Goal: Task Accomplishment & Management: Complete application form

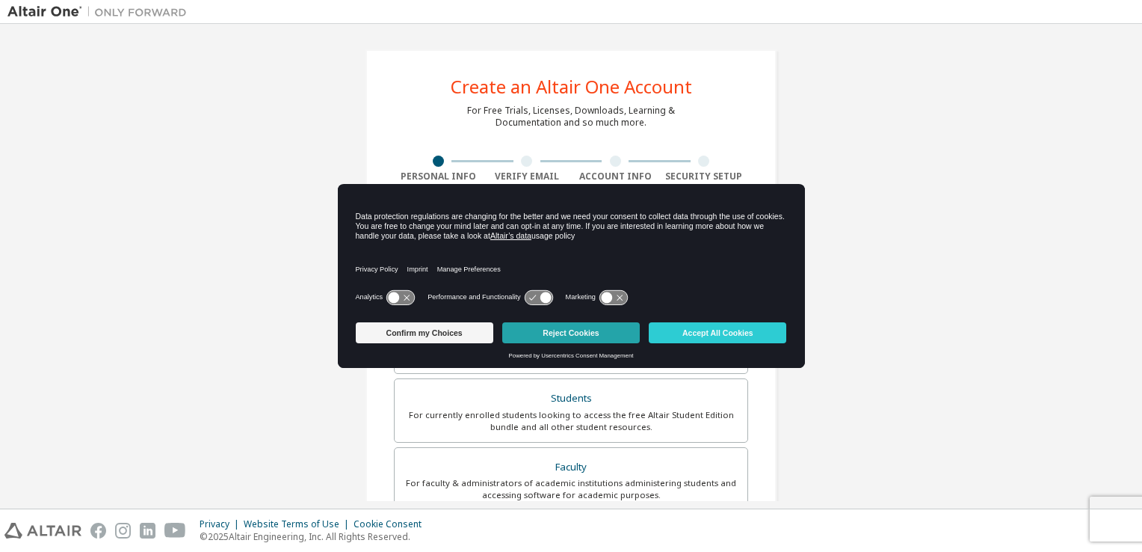
click at [572, 333] on button "Reject Cookies" at bounding box center [571, 332] width 138 height 21
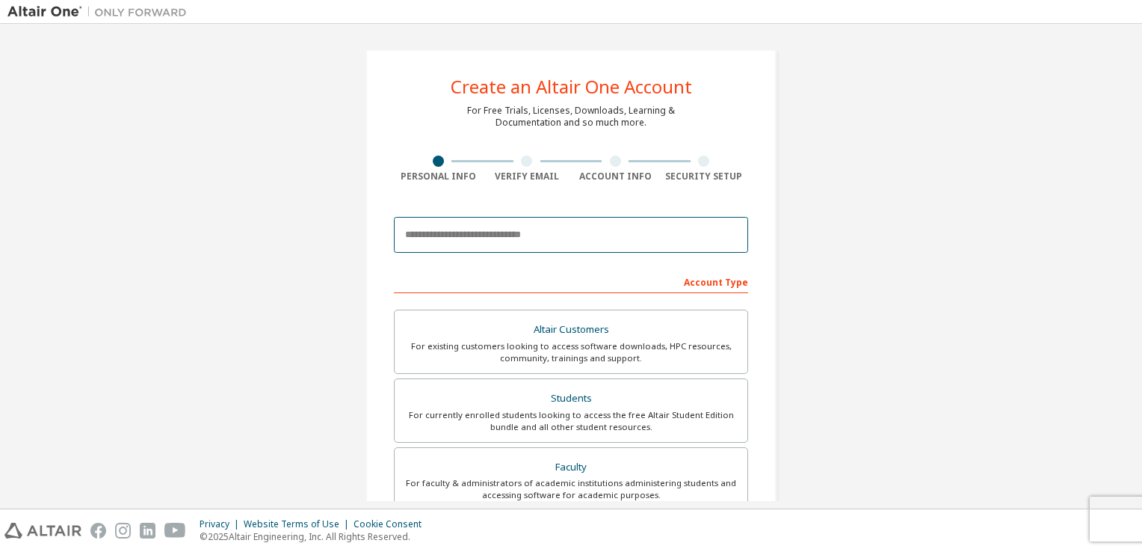
click at [525, 229] on input "email" at bounding box center [571, 235] width 354 height 36
type input "**********"
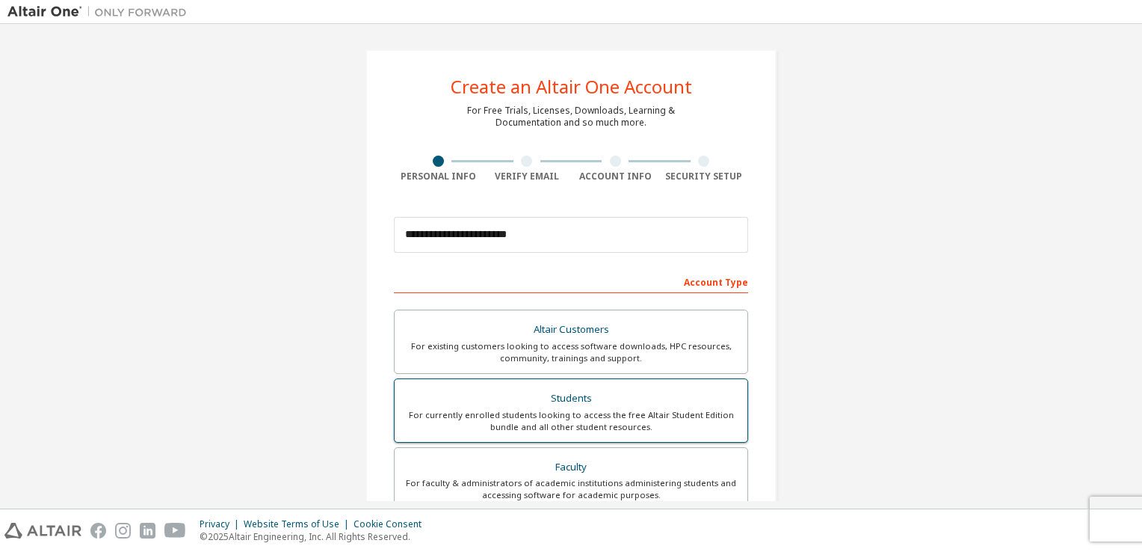
click at [556, 412] on div "For currently enrolled students looking to access the free Altair Student Editi…" at bounding box center [571, 421] width 335 height 24
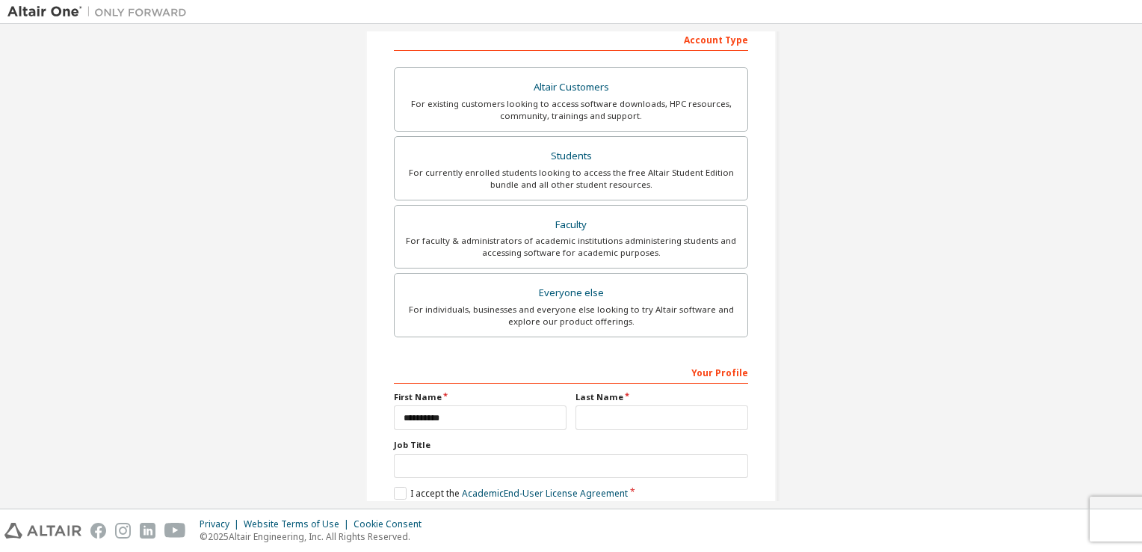
scroll to position [318, 0]
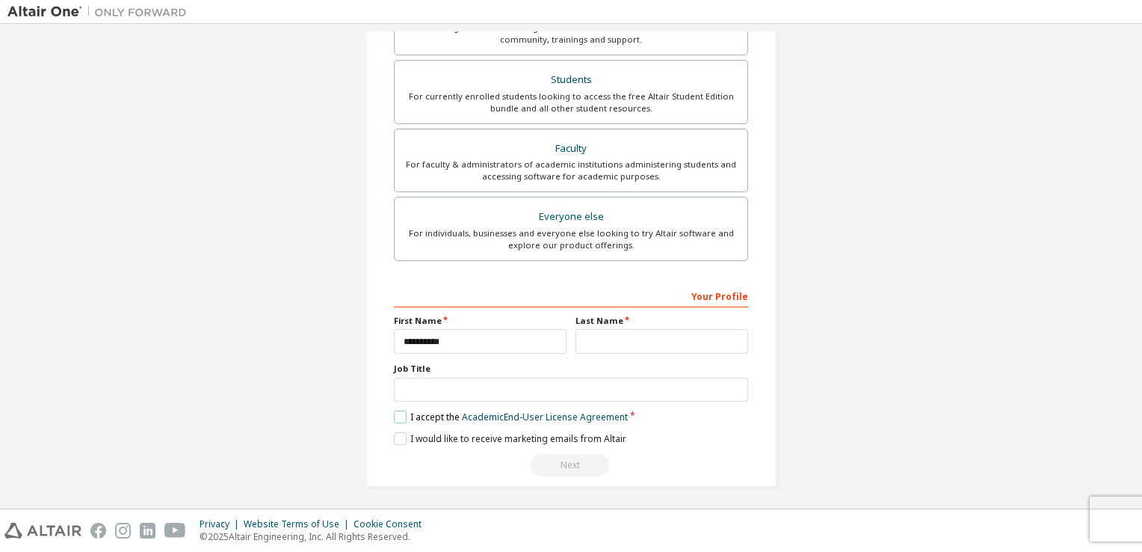
click at [398, 416] on label "I accept the Academic End-User License Agreement" at bounding box center [511, 416] width 234 height 13
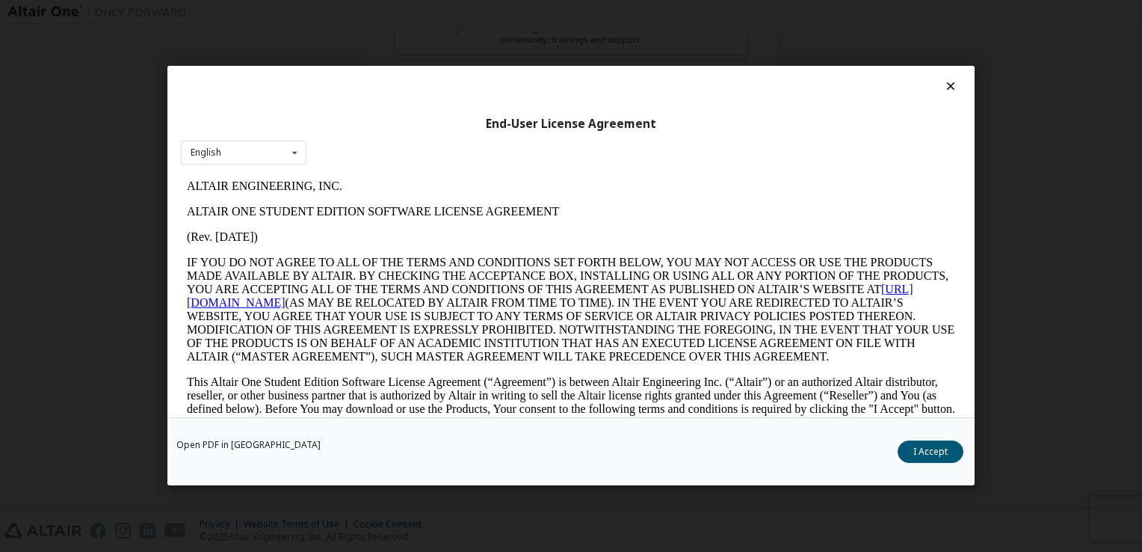
scroll to position [0, 0]
click at [927, 452] on button "I Accept" at bounding box center [931, 452] width 66 height 22
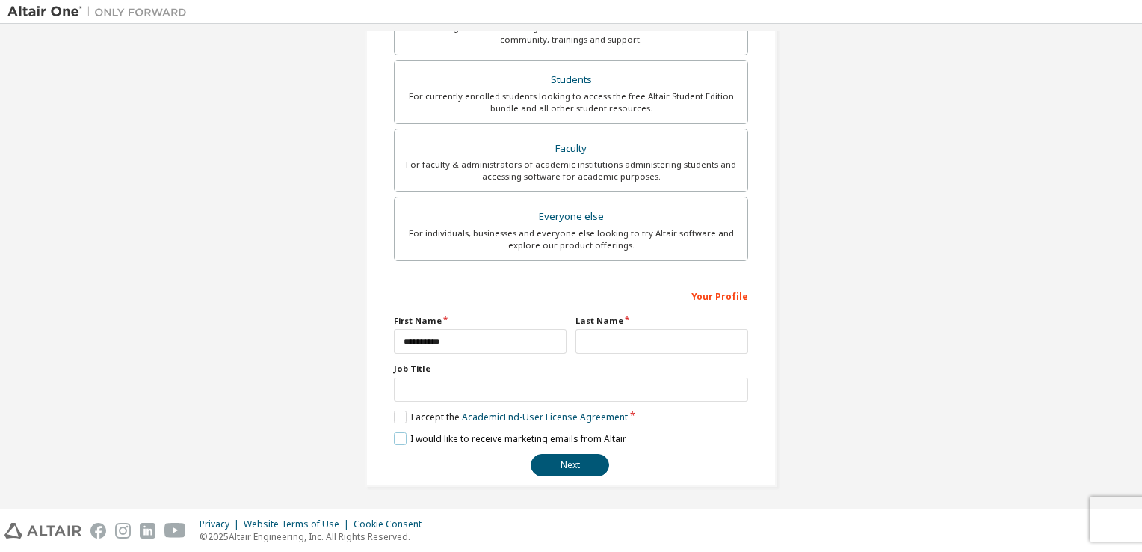
click at [401, 436] on label "I would like to receive marketing emails from Altair" at bounding box center [510, 438] width 232 height 13
click at [598, 462] on button "Next" at bounding box center [570, 465] width 78 height 22
click at [478, 339] on input "**********" at bounding box center [480, 341] width 173 height 25
type input "********"
click at [596, 342] on input "text" at bounding box center [662, 341] width 173 height 25
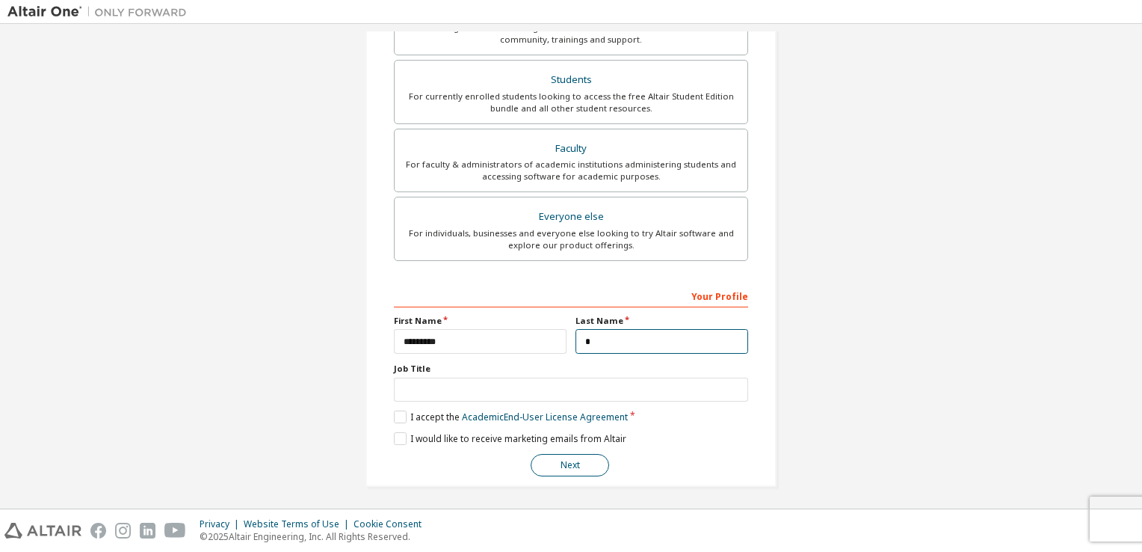
type input "*"
click at [573, 456] on button "Next" at bounding box center [570, 465] width 78 height 22
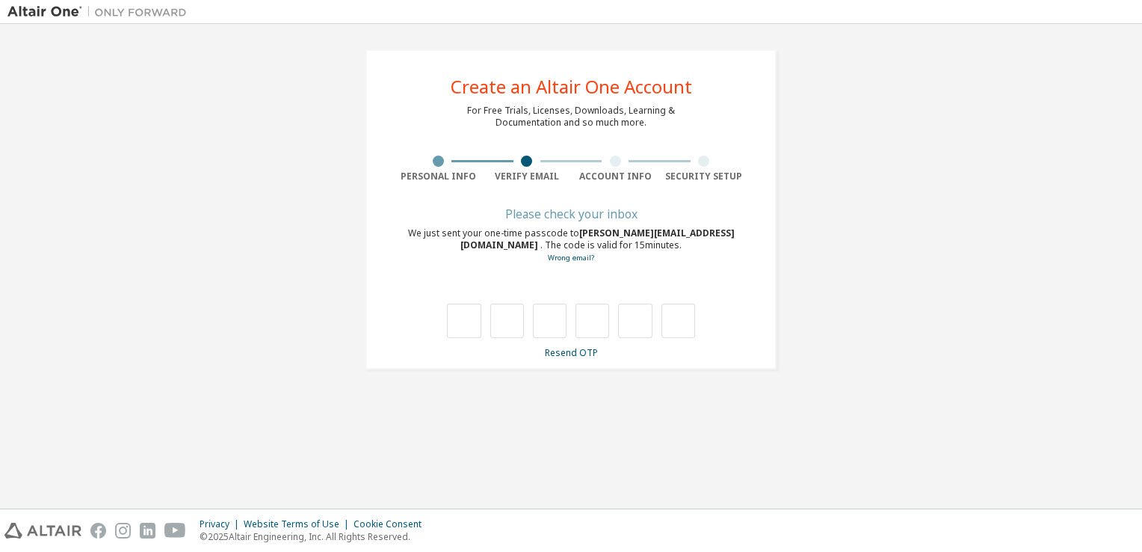
type input "*"
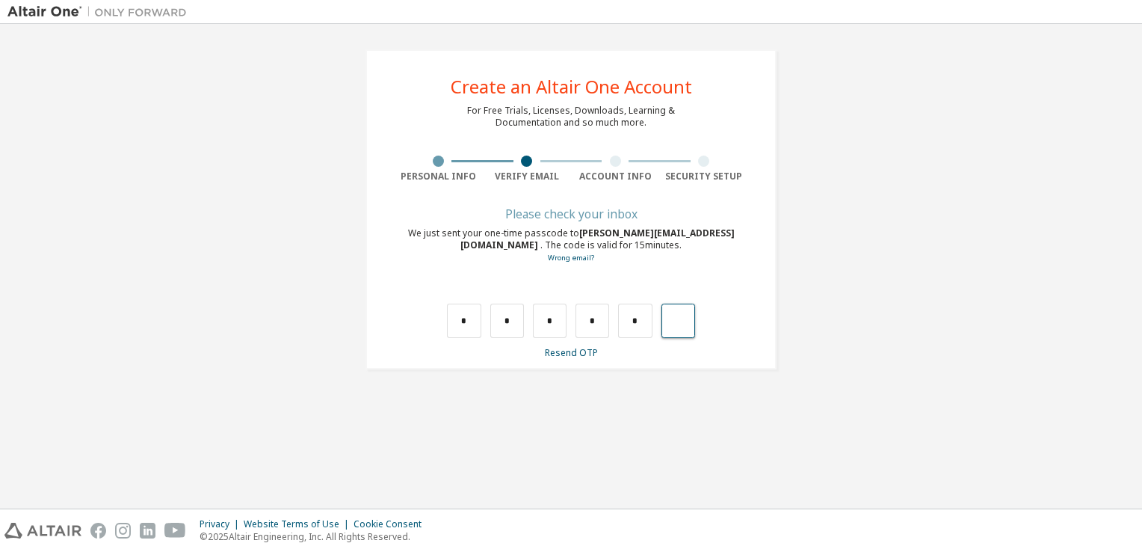
type input "*"
